Goal: Task Accomplishment & Management: Use online tool/utility

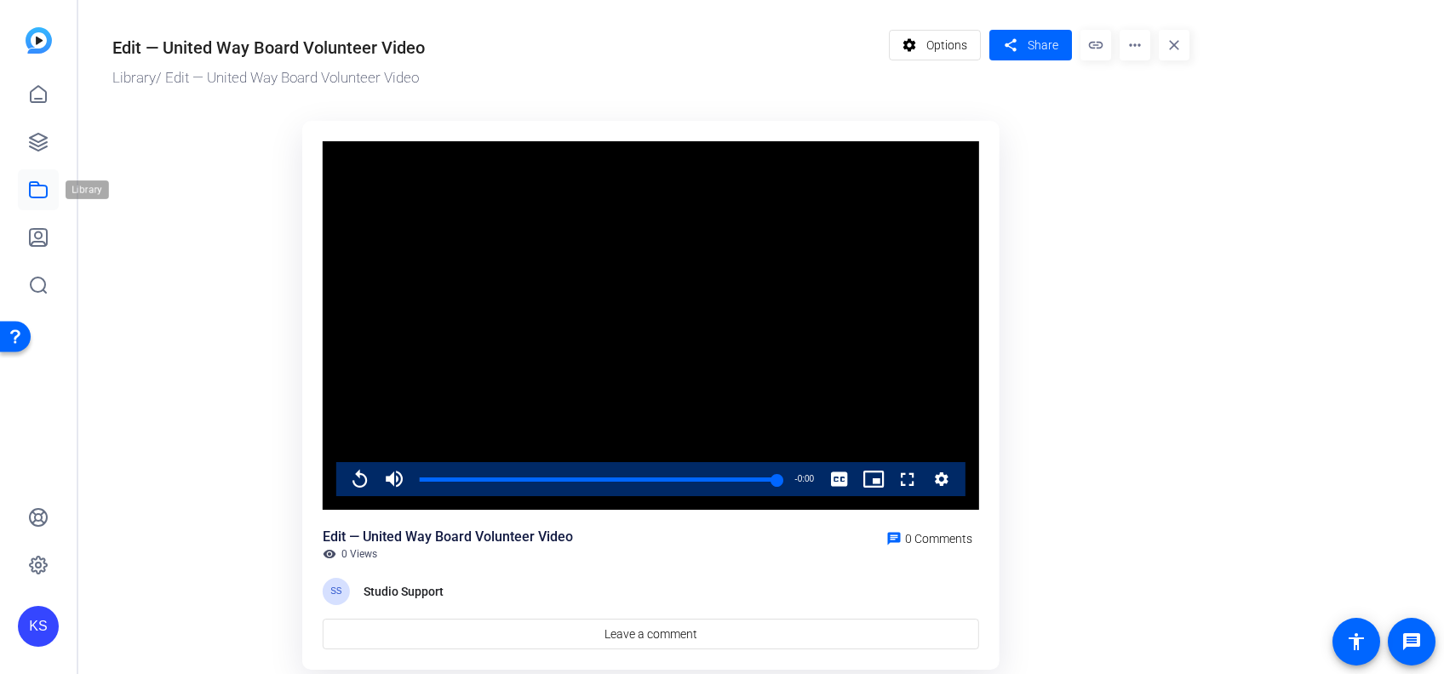
click at [41, 191] on icon at bounding box center [38, 190] width 20 height 20
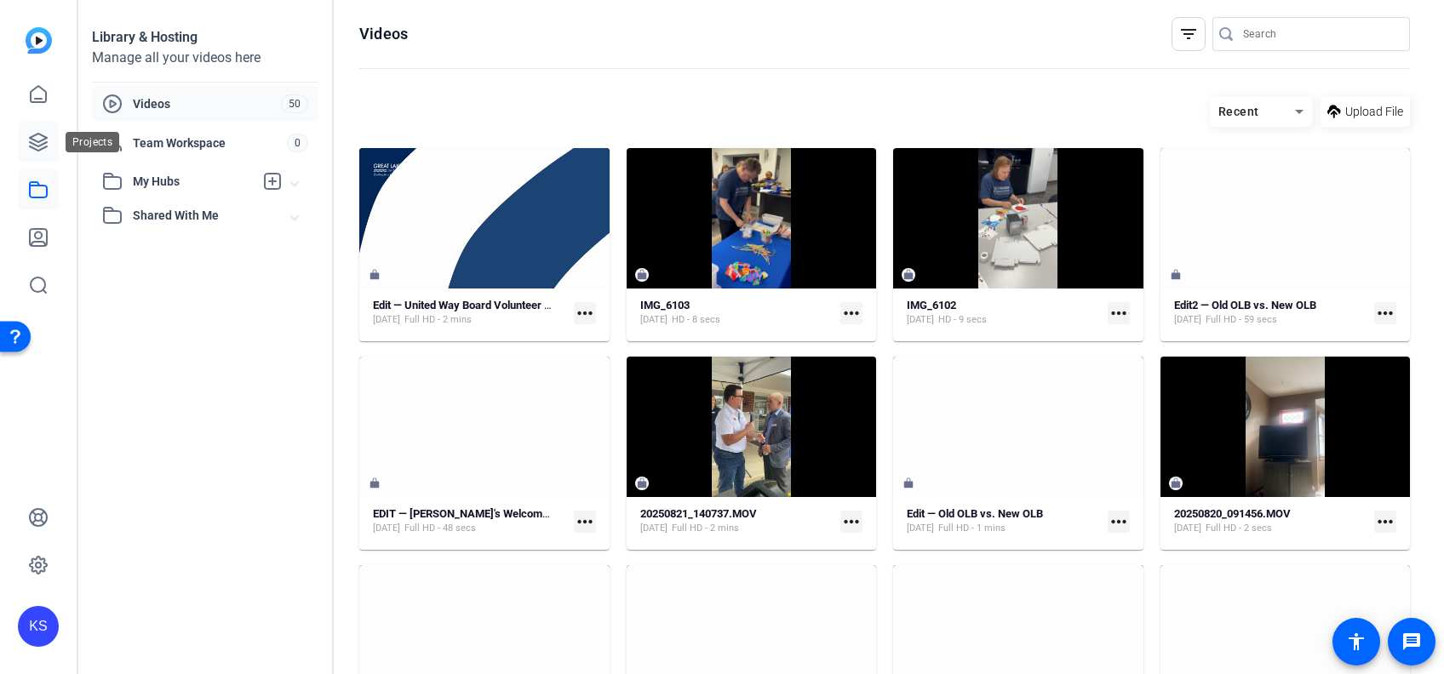
click at [34, 142] on icon at bounding box center [38, 142] width 20 height 20
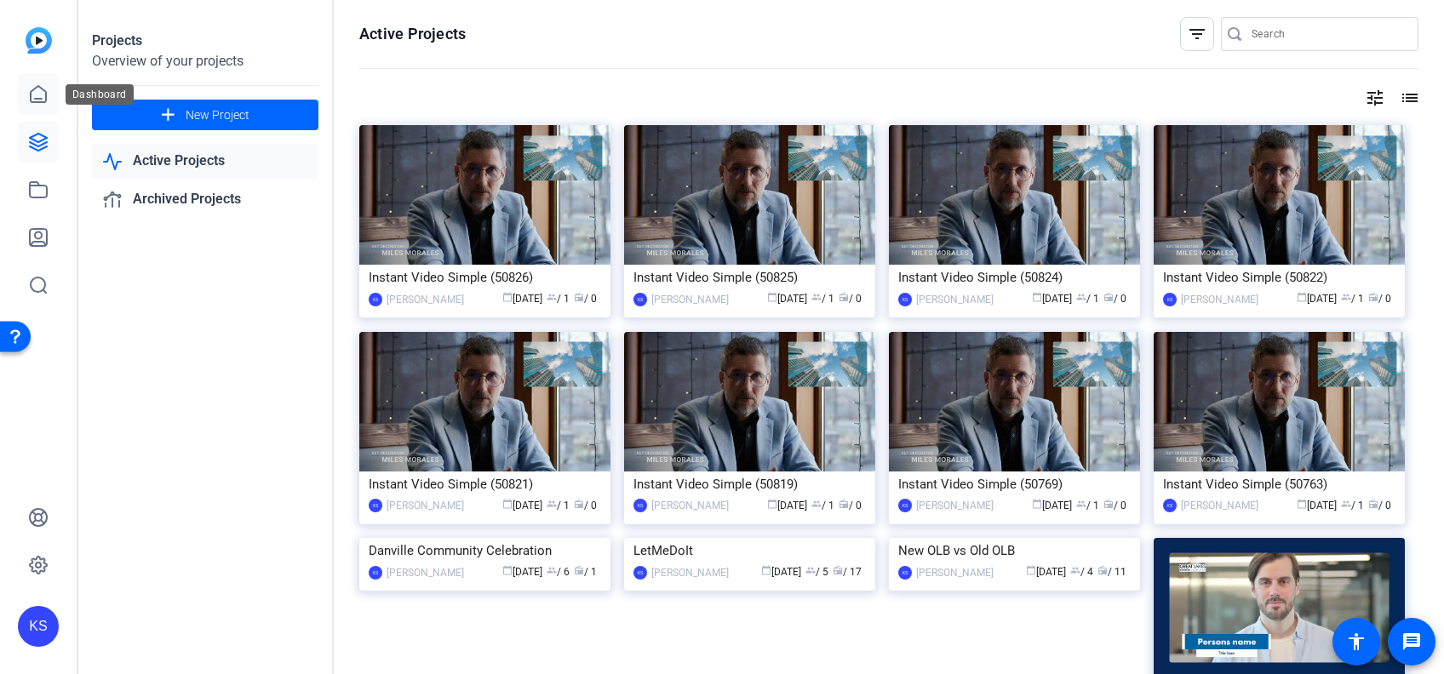
click at [37, 89] on icon at bounding box center [38, 94] width 20 height 20
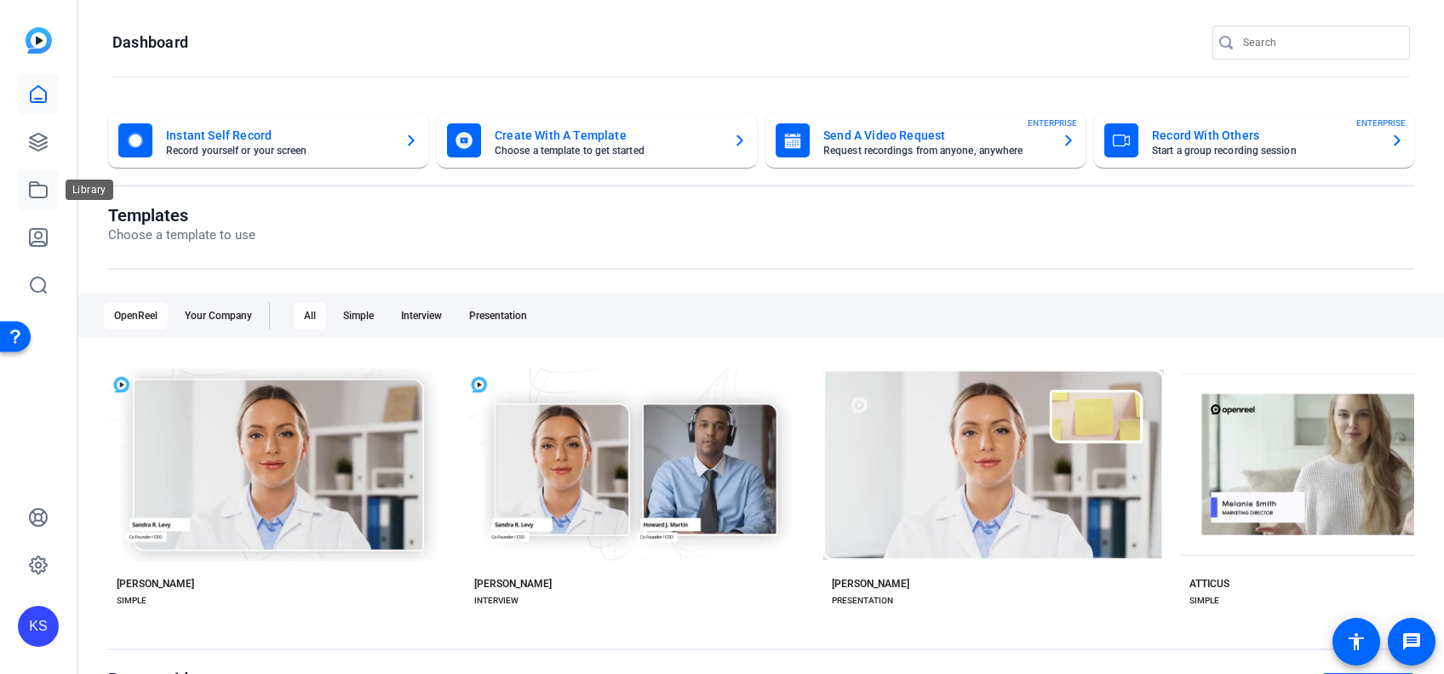
click at [37, 195] on icon at bounding box center [38, 190] width 20 height 20
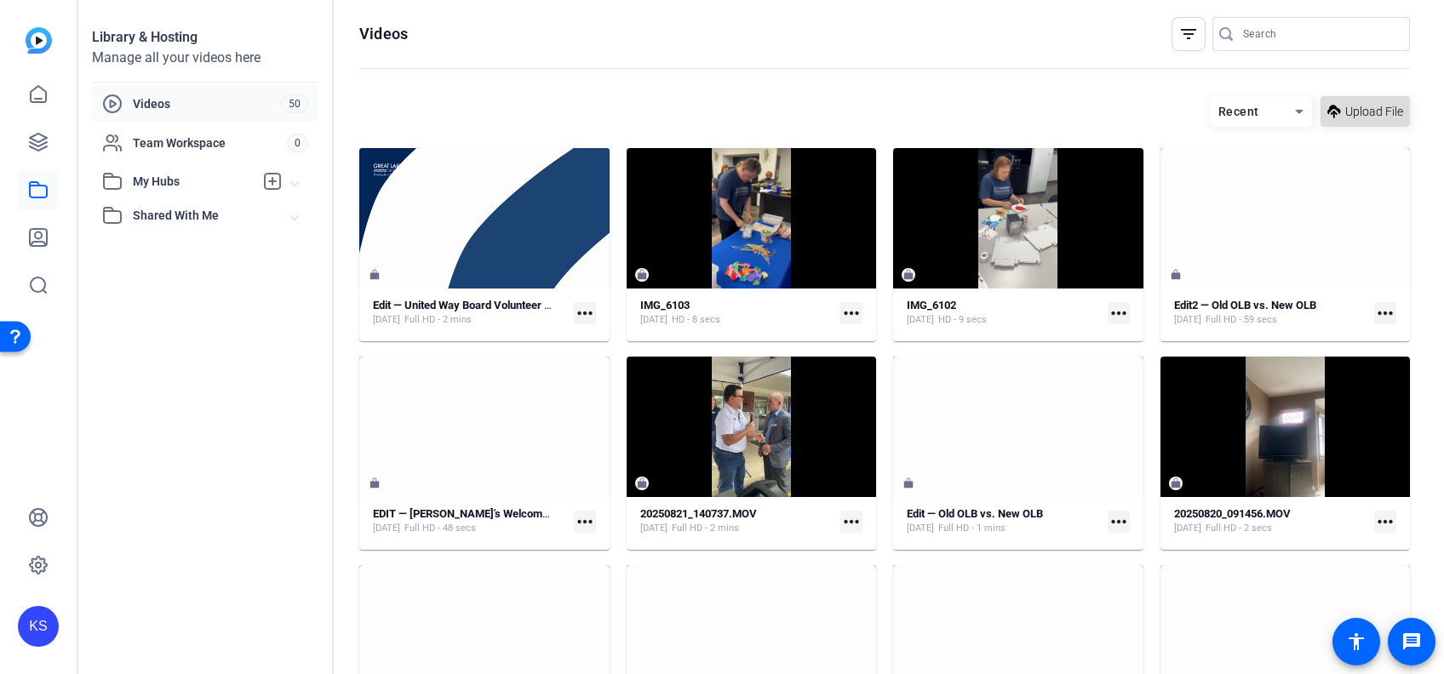
click at [1355, 112] on span "Upload File" at bounding box center [1374, 112] width 58 height 18
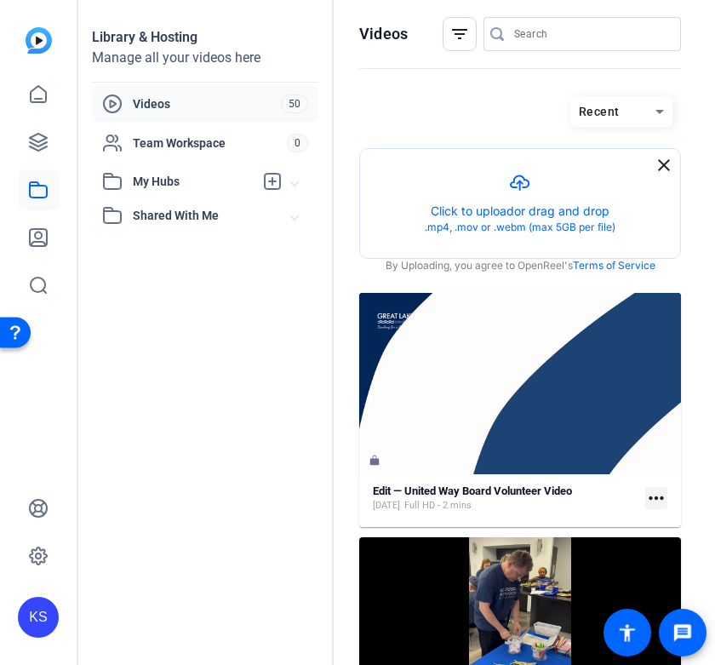
click at [295, 402] on div "Library & Hosting Manage all your videos here Videos 50 Team Workspace 0 My Hub…" at bounding box center [205, 332] width 255 height 665
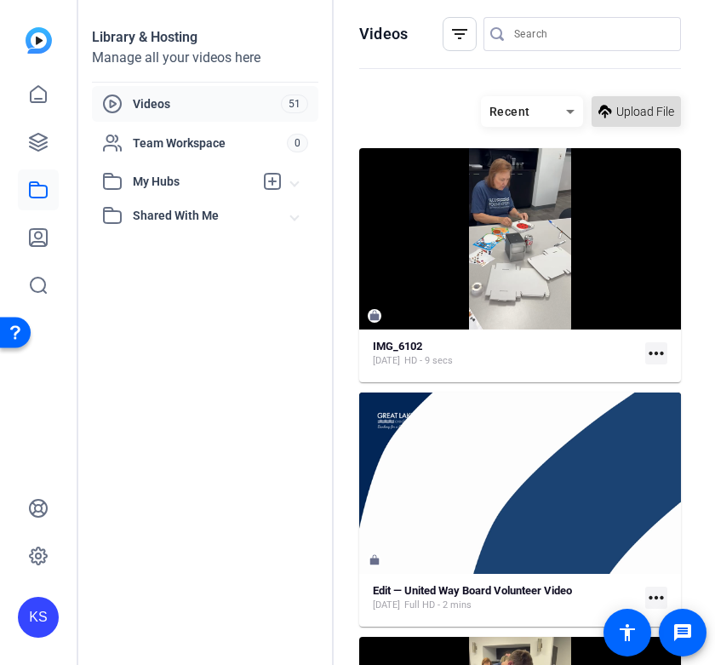
click at [619, 112] on span "Upload File" at bounding box center [645, 112] width 58 height 18
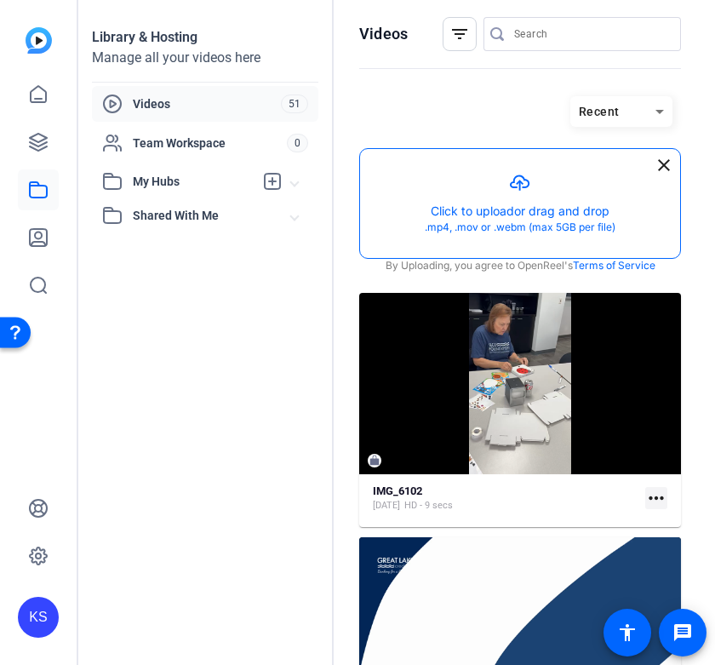
click at [484, 176] on button "button" at bounding box center [520, 203] width 320 height 109
